Goal: Task Accomplishment & Management: Manage account settings

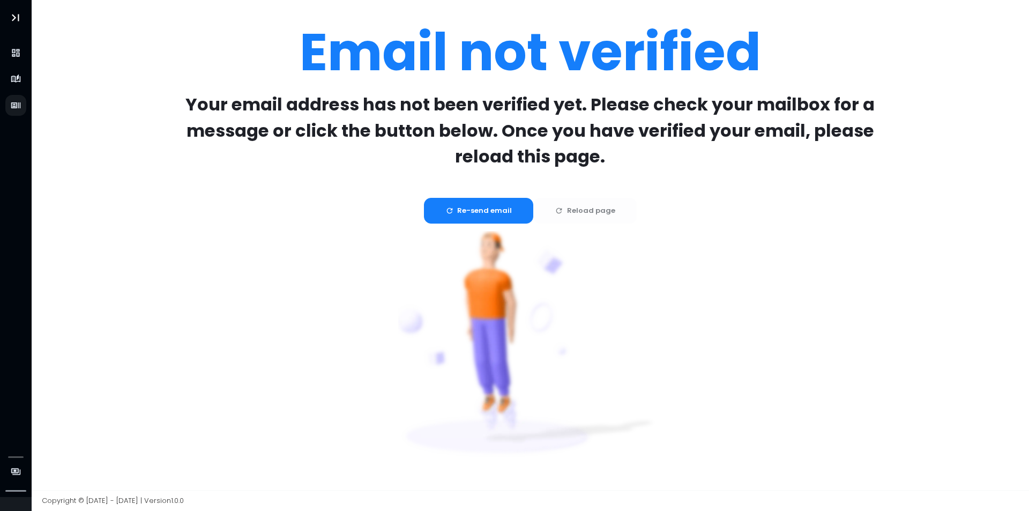
click at [481, 208] on button "Re-send email" at bounding box center [479, 211] width 110 height 26
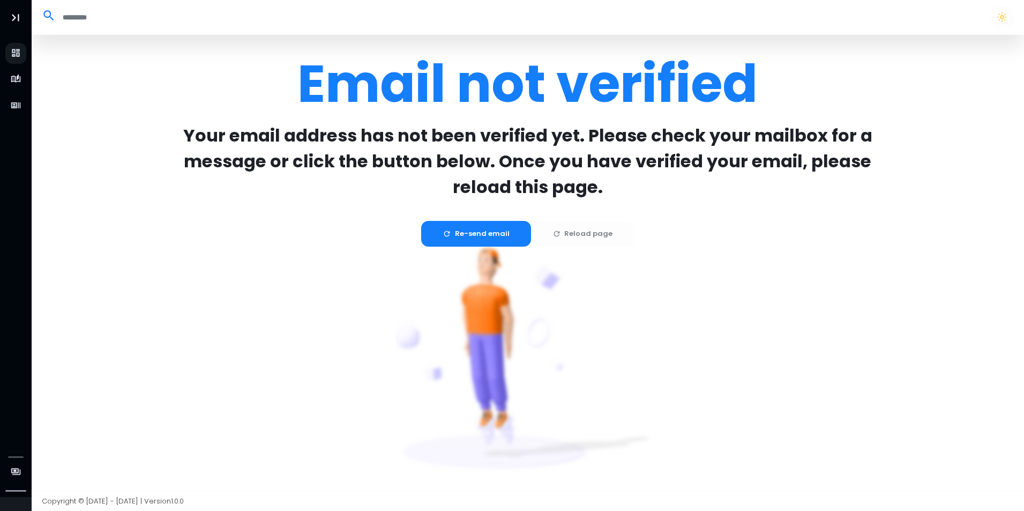
click at [454, 228] on button "Re-send email" at bounding box center [476, 234] width 110 height 26
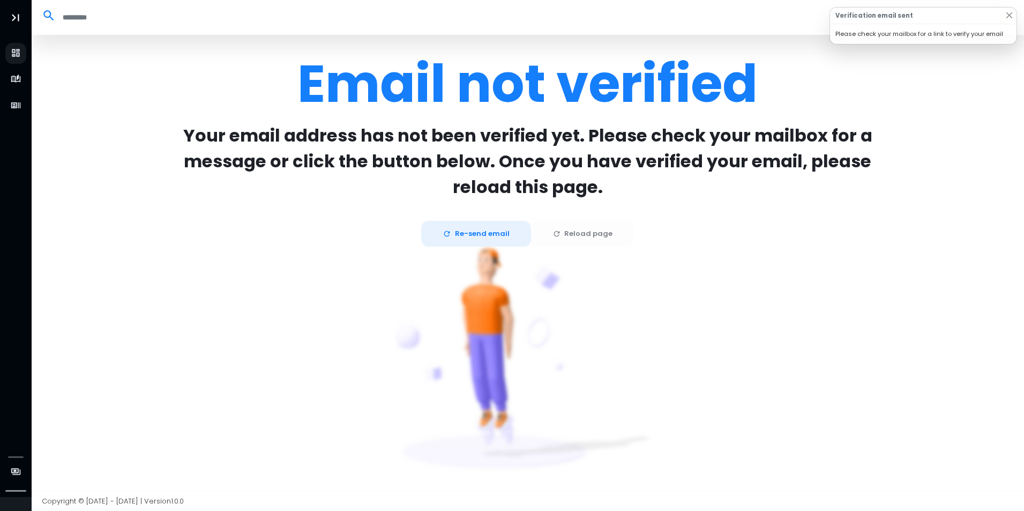
click at [921, 21] on div "Verification email sent" at bounding box center [923, 16] width 186 height 17
click at [1013, 16] on button "Close" at bounding box center [1009, 15] width 9 height 9
